Goal: Information Seeking & Learning: Learn about a topic

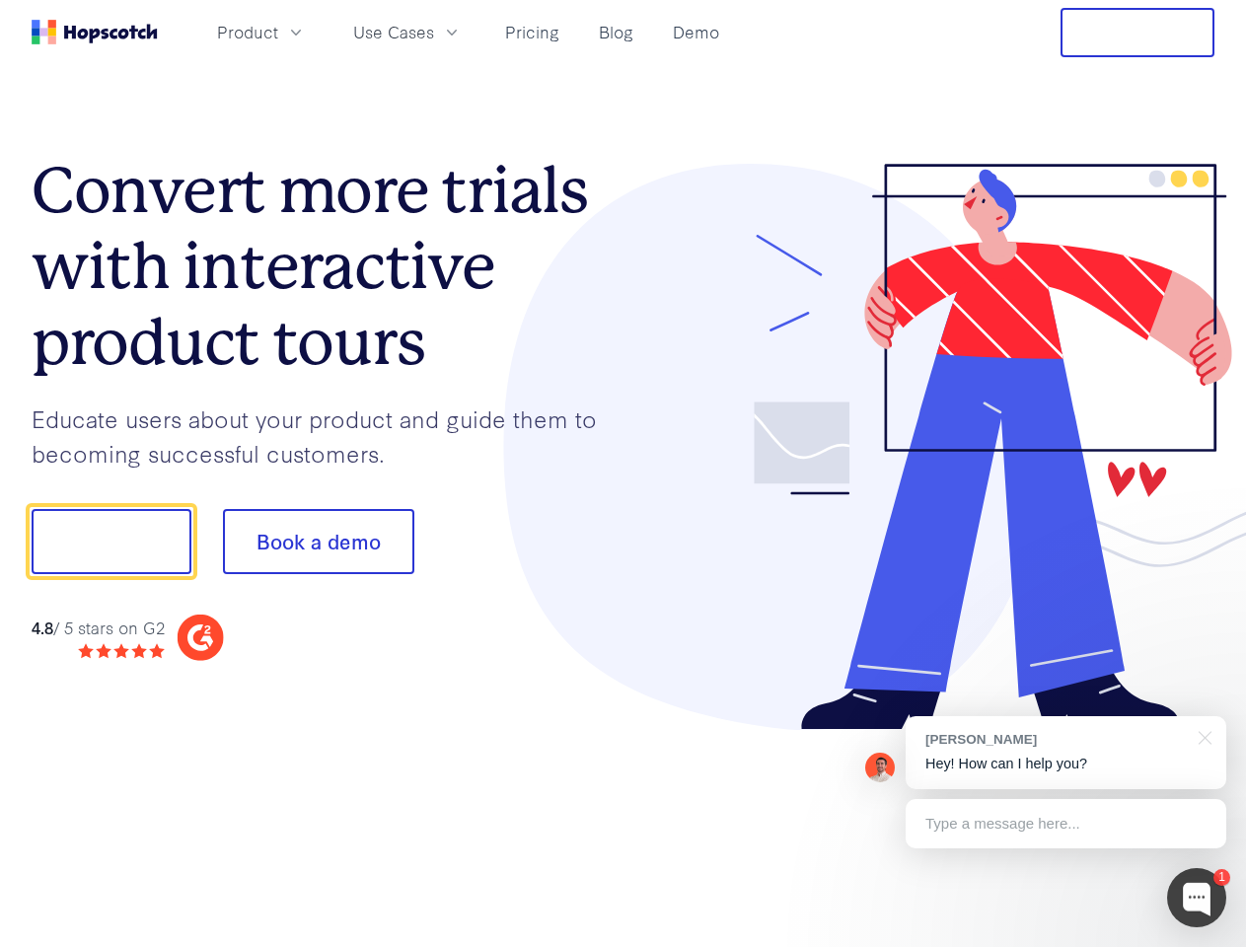
click at [623, 473] on div at bounding box center [919, 447] width 592 height 567
click at [278, 32] on span "Product" at bounding box center [247, 32] width 61 height 25
click at [434, 32] on span "Use Cases" at bounding box center [393, 32] width 81 height 25
click at [1137, 33] on button "Free Trial" at bounding box center [1137, 32] width 154 height 49
click at [110, 541] on button "Show me!" at bounding box center [112, 541] width 160 height 65
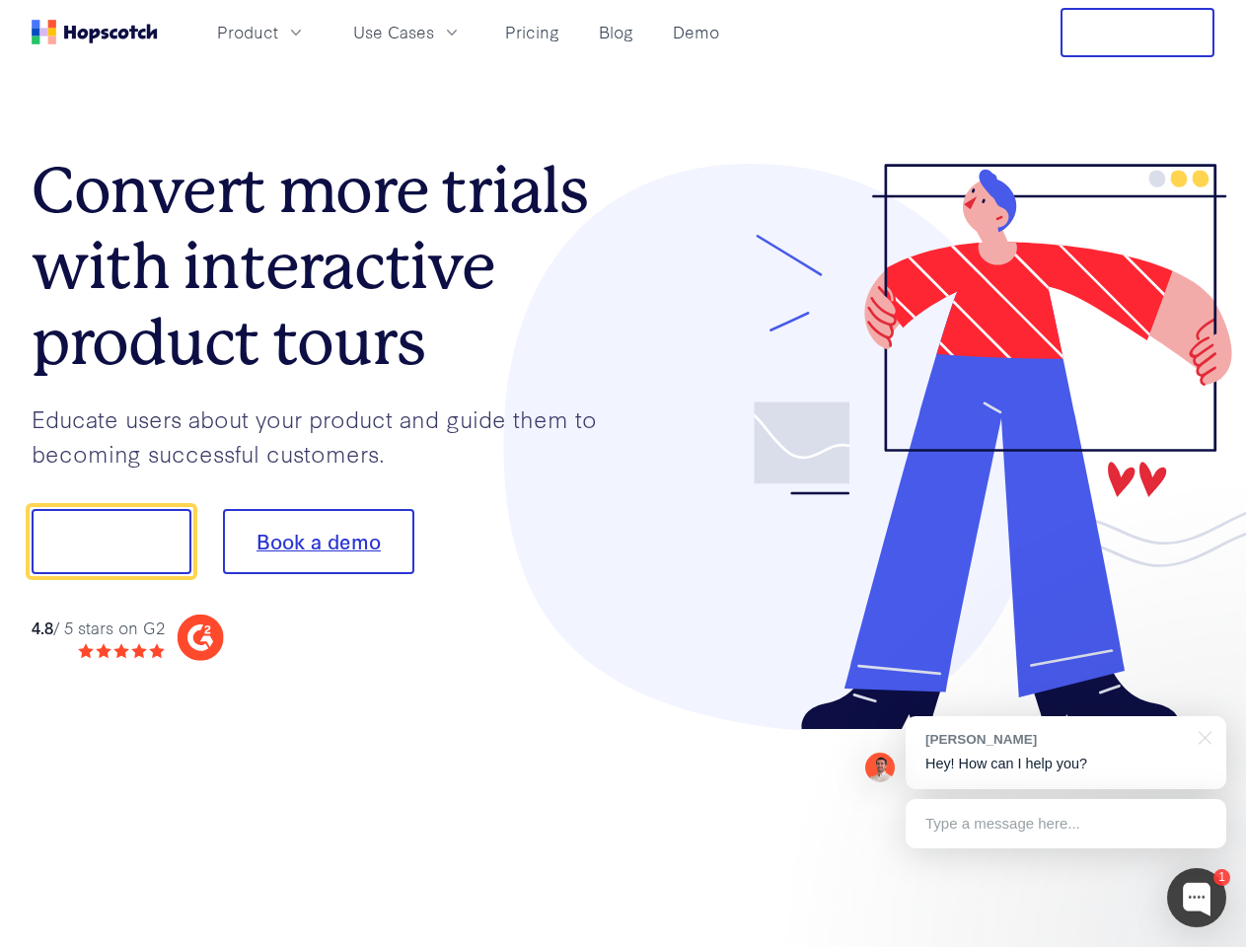
click at [318, 541] on button "Book a demo" at bounding box center [318, 541] width 191 height 65
click at [1196, 897] on div at bounding box center [1196, 897] width 59 height 59
click at [1065, 752] on div "[PERSON_NAME] Hey! How can I help you?" at bounding box center [1065, 752] width 320 height 73
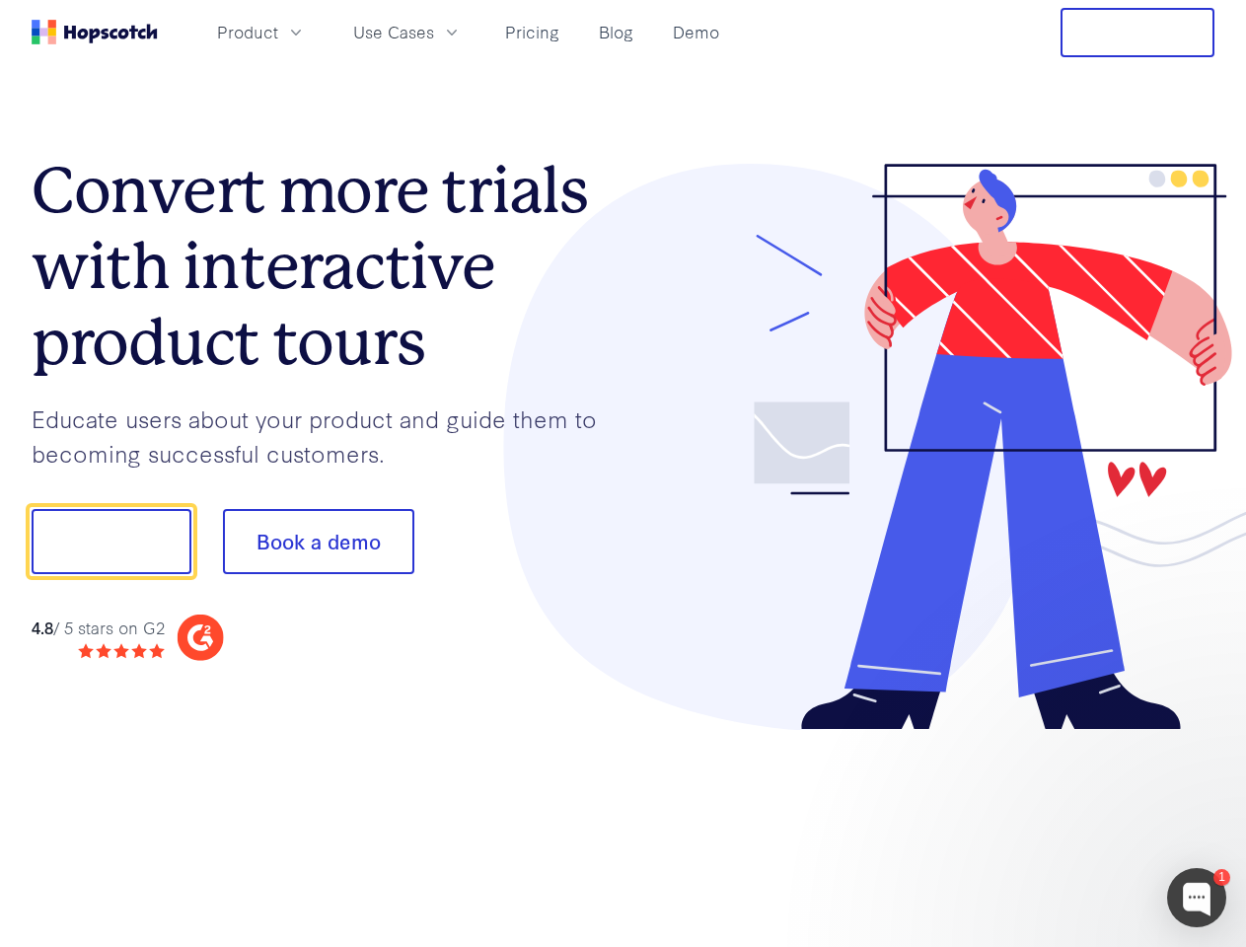
click at [1201, 736] on div at bounding box center [1041, 670] width 370 height 393
click at [1065, 823] on div at bounding box center [1041, 670] width 370 height 393
